Goal: Information Seeking & Learning: Compare options

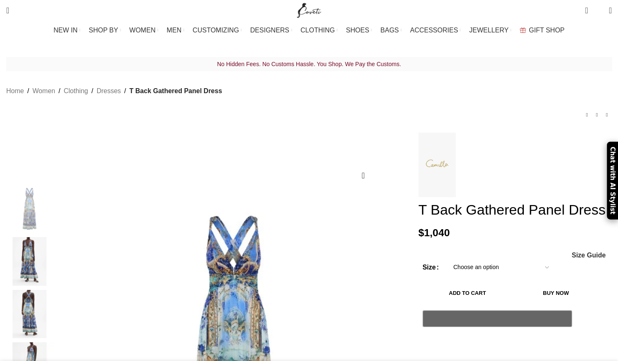
scroll to position [76, 0]
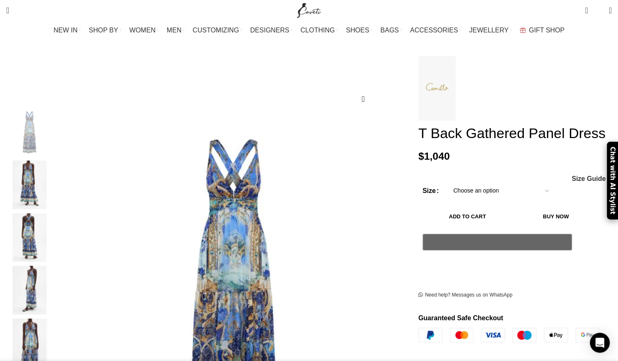
click at [460, 199] on select "Choose an option 4 UK 6 UK 8 UK 10 UK 12 UK 14 UK 16 UK 18 UK" at bounding box center [501, 190] width 108 height 17
click at [540, 130] on h1 "T Back Gathered Panel Dress" at bounding box center [516, 133] width 194 height 17
click at [419, 78] on img at bounding box center [437, 88] width 37 height 65
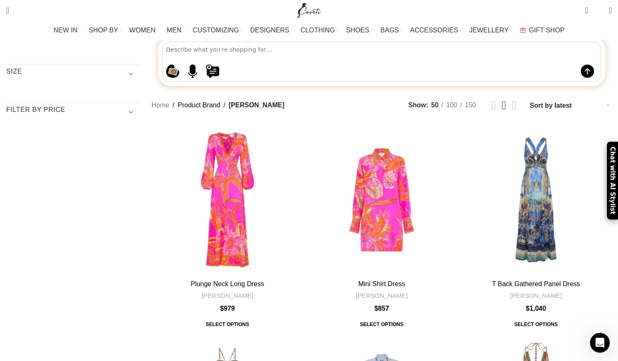
scroll to position [290, 0]
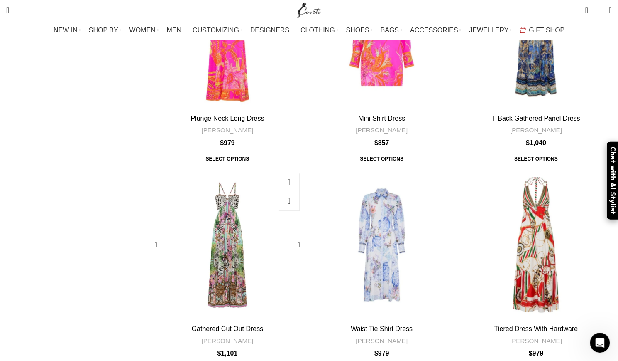
click at [243, 169] on div "Gathered Cut Out Dress" at bounding box center [227, 245] width 30 height 152
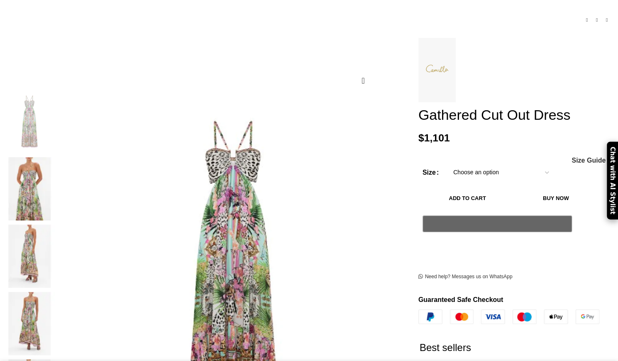
scroll to position [96, 0]
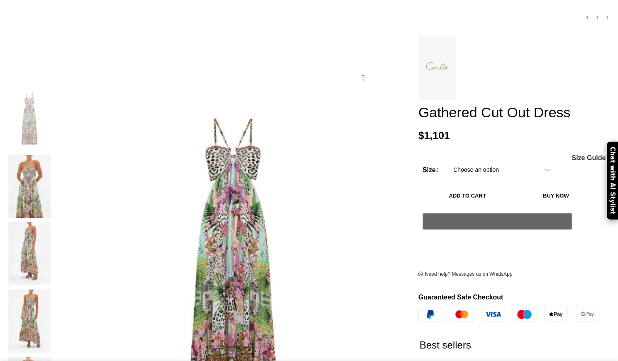
click at [55, 155] on img at bounding box center [29, 186] width 51 height 63
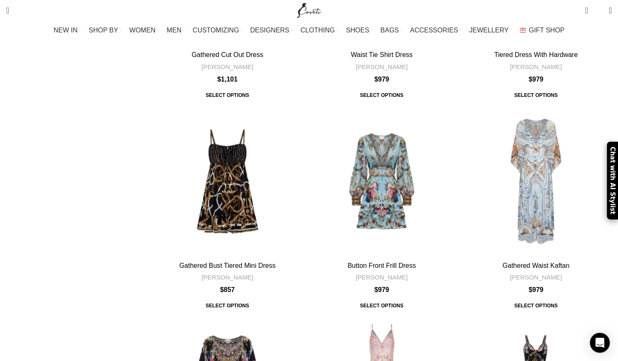
scroll to position [558, 0]
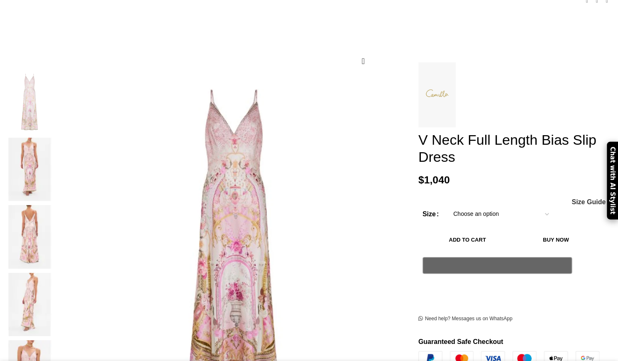
click at [55, 147] on img at bounding box center [29, 168] width 51 height 63
click at [55, 205] on img at bounding box center [29, 236] width 51 height 63
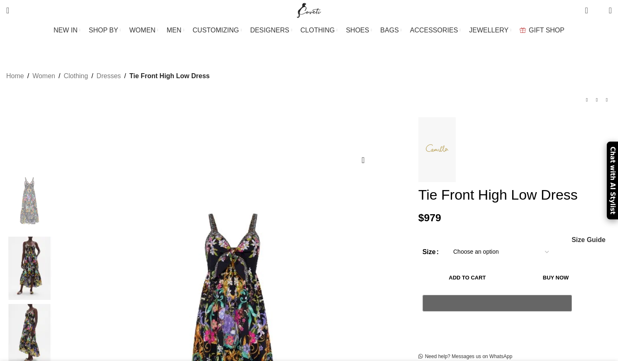
click at [55, 236] on img at bounding box center [29, 267] width 51 height 63
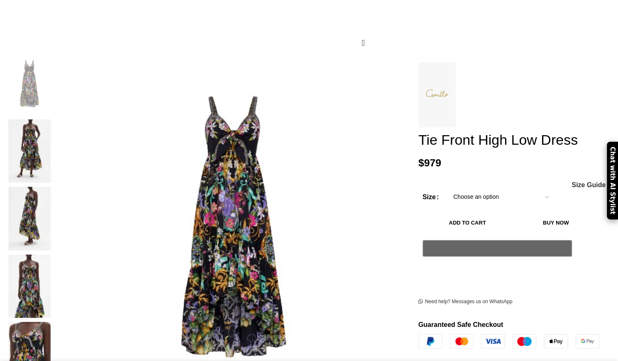
scroll to position [119, 0]
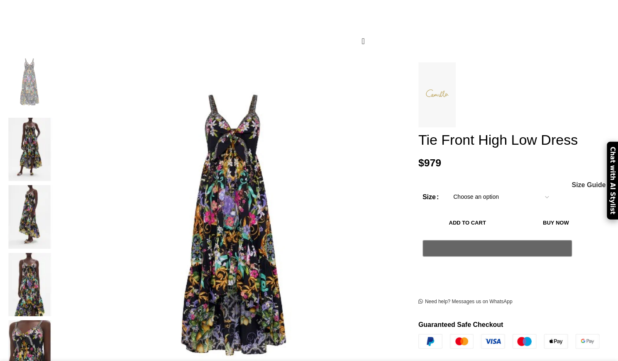
click at [55, 118] on img at bounding box center [29, 149] width 51 height 63
